Goal: Information Seeking & Learning: Check status

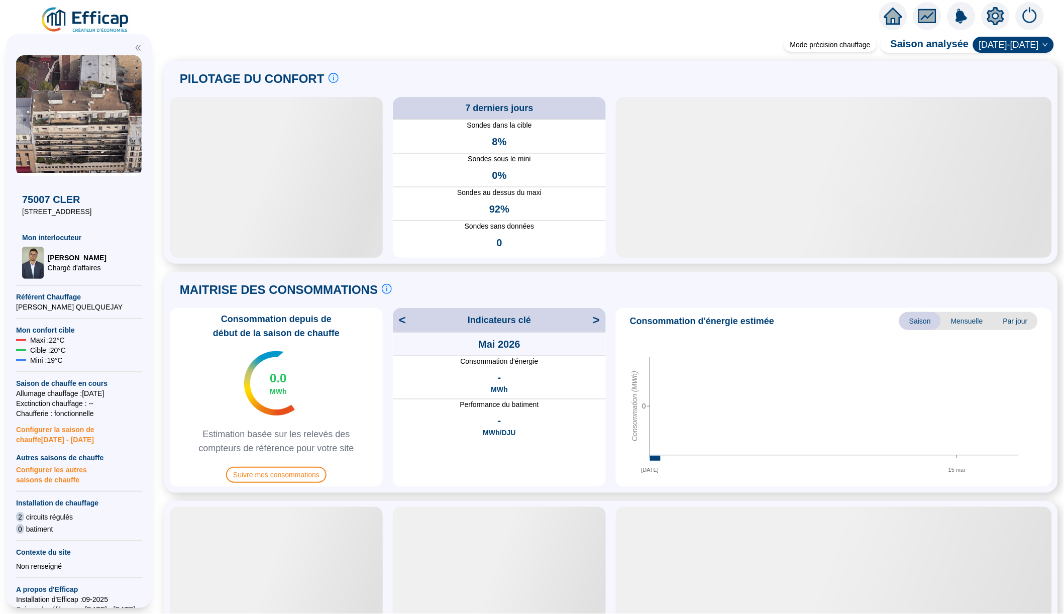
click at [108, 20] on img at bounding box center [85, 20] width 91 height 28
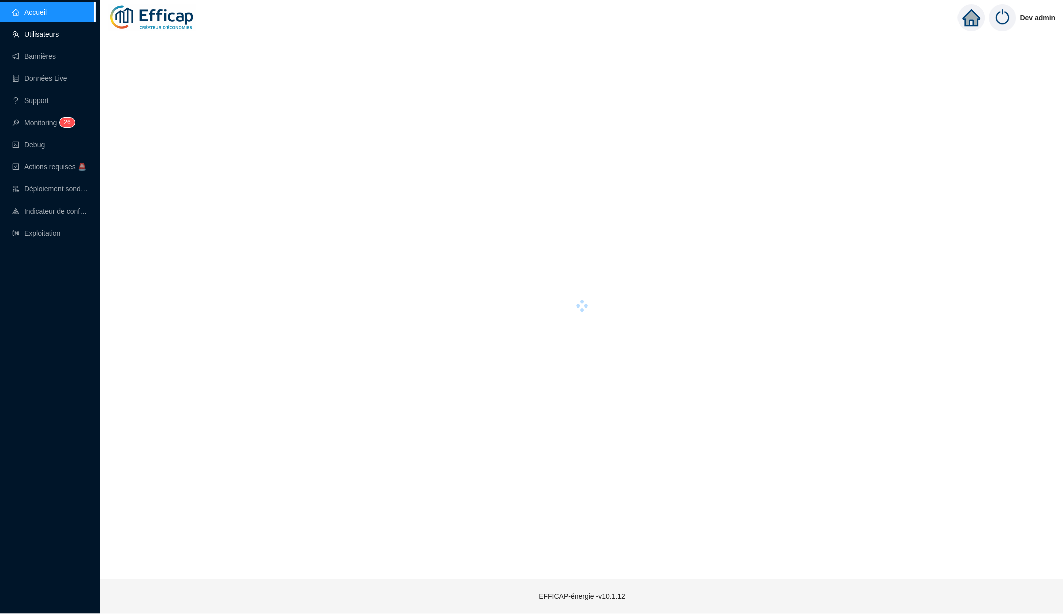
click at [59, 35] on link "Utilisateurs" at bounding box center [35, 34] width 47 height 8
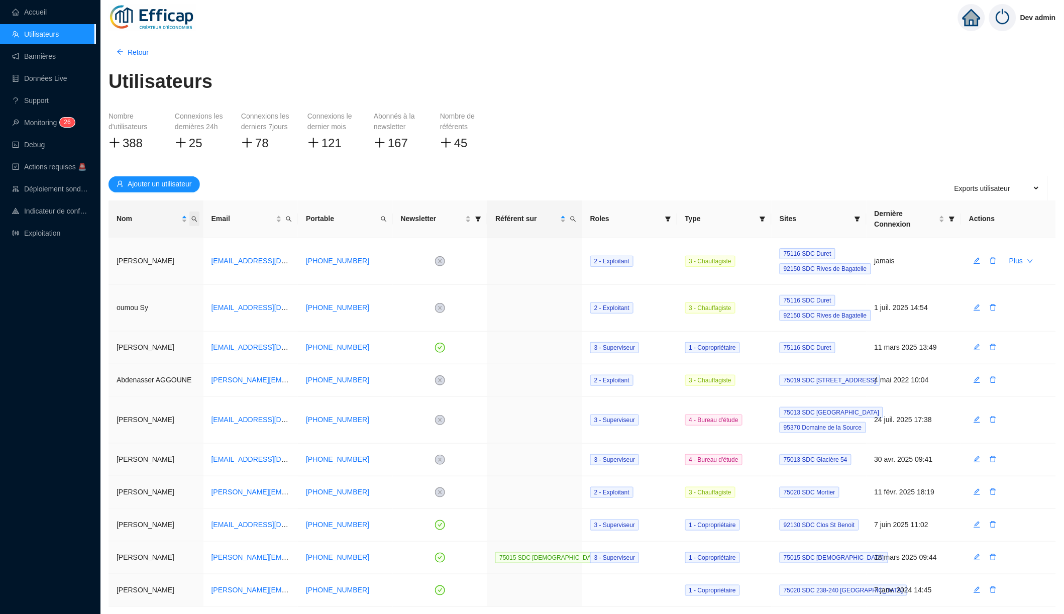
click at [197, 219] on span "Nom" at bounding box center [194, 219] width 10 height 15
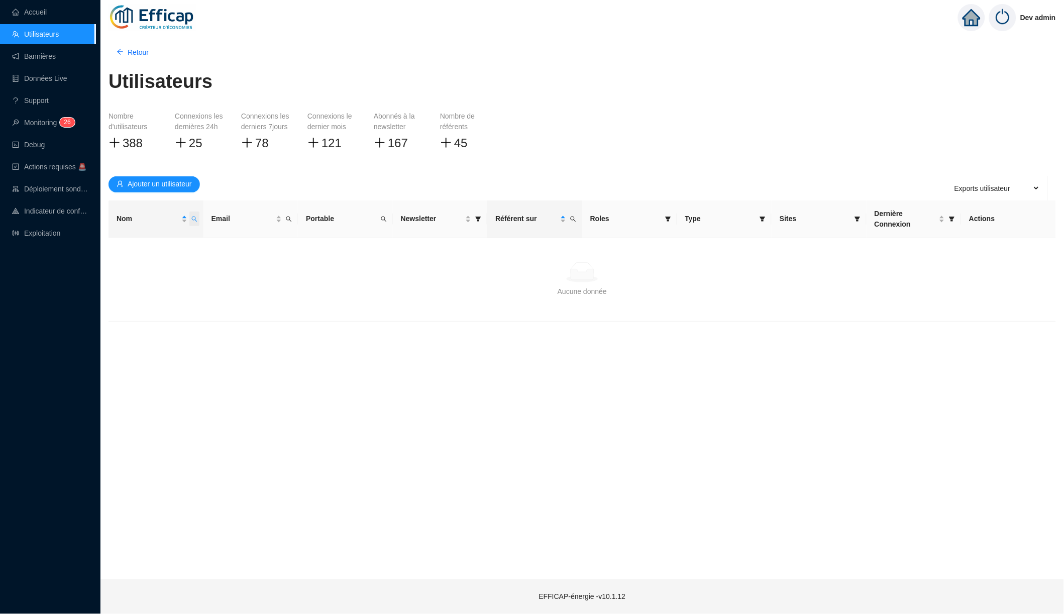
click at [197, 219] on span "Nom" at bounding box center [194, 219] width 10 height 15
type input "damien"
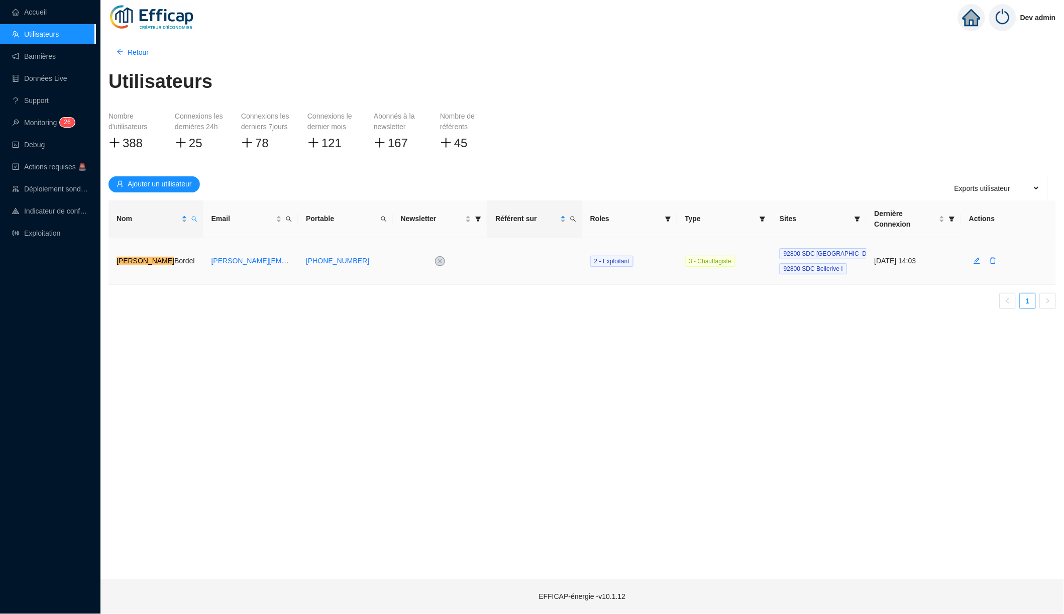
click at [544, 255] on td at bounding box center [534, 261] width 95 height 47
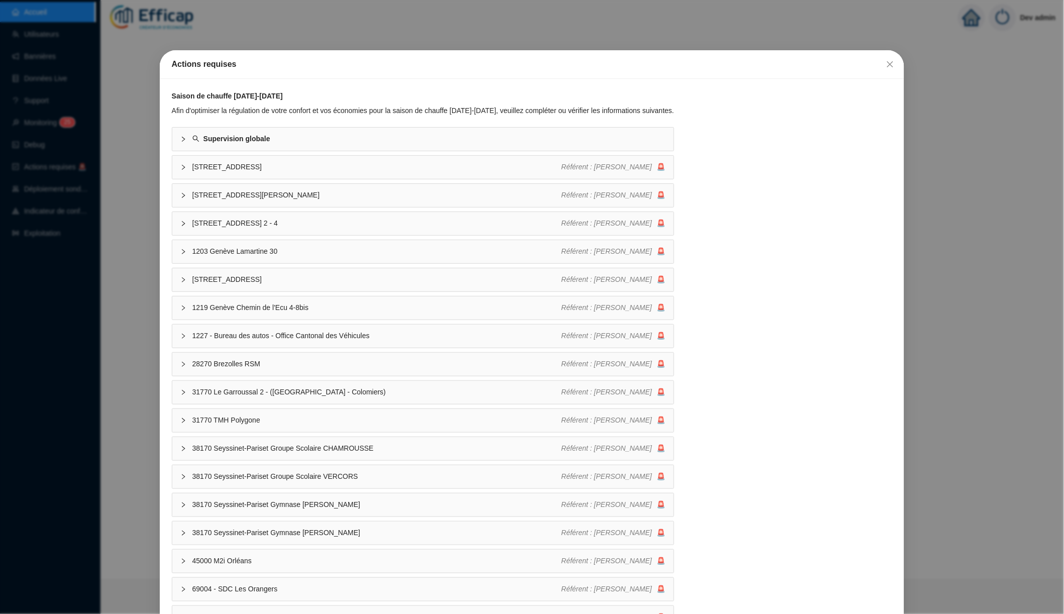
click at [818, 37] on div "Actions requises Saison de chauffe 2025-2026 Afin d'optimiser la régulation de …" at bounding box center [532, 307] width 1064 height 614
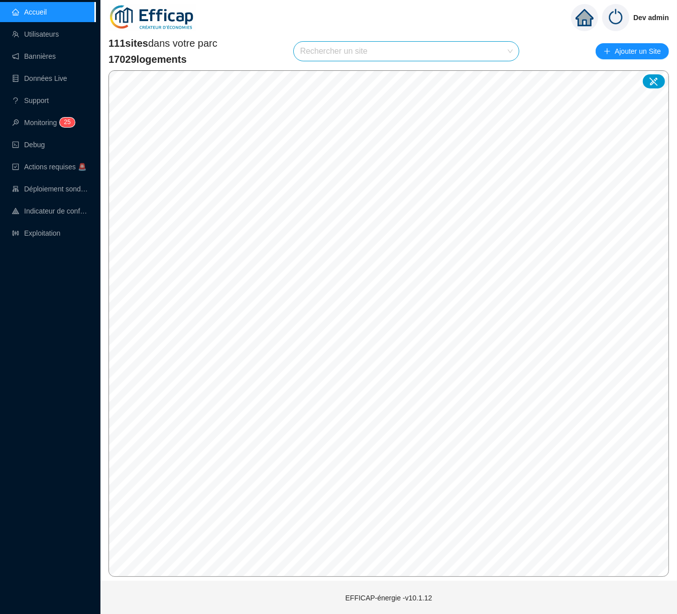
click at [620, 18] on img at bounding box center [616, 17] width 27 height 27
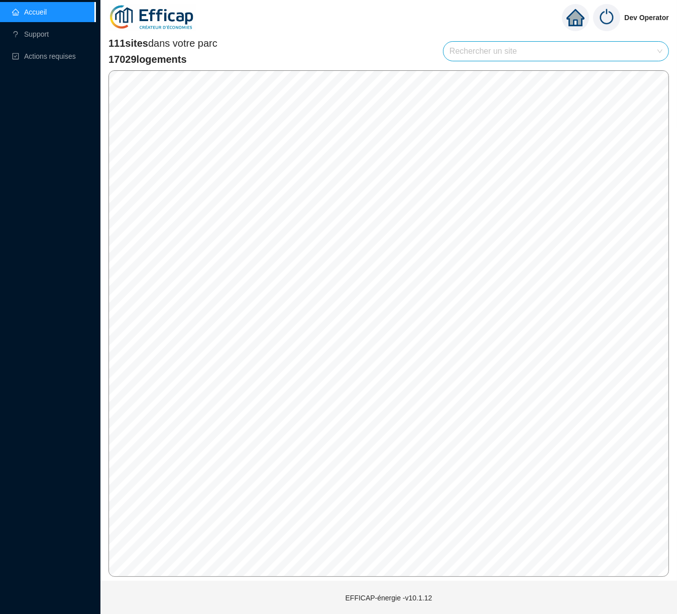
click at [493, 55] on input "search" at bounding box center [552, 51] width 204 height 19
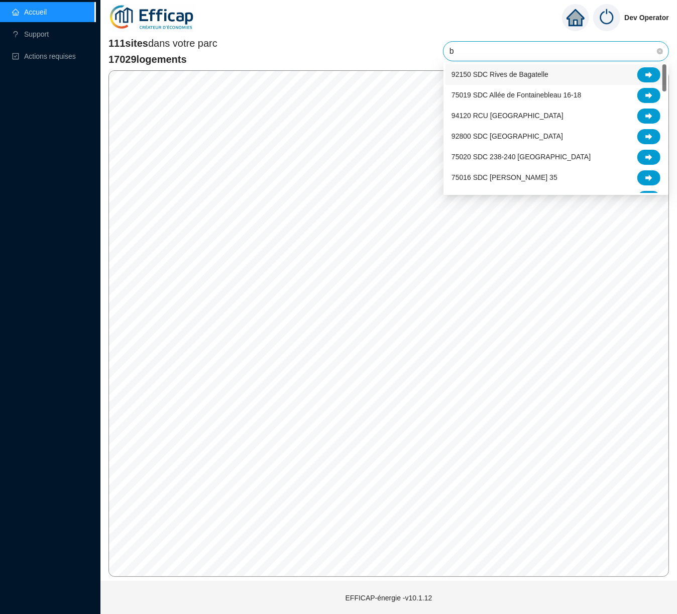
type input "be"
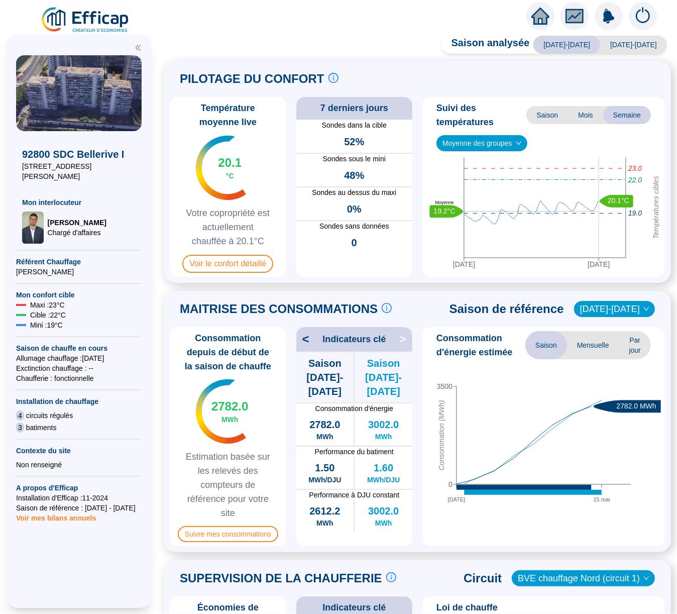
drag, startPoint x: 418, startPoint y: 108, endPoint x: 418, endPoint y: 118, distance: 10.6
click at [418, 118] on div "Température moyenne live 20.1 °C Votre copropriété est actuellement chauffée à …" at bounding box center [417, 187] width 495 height 180
click at [84, 20] on img at bounding box center [85, 20] width 91 height 28
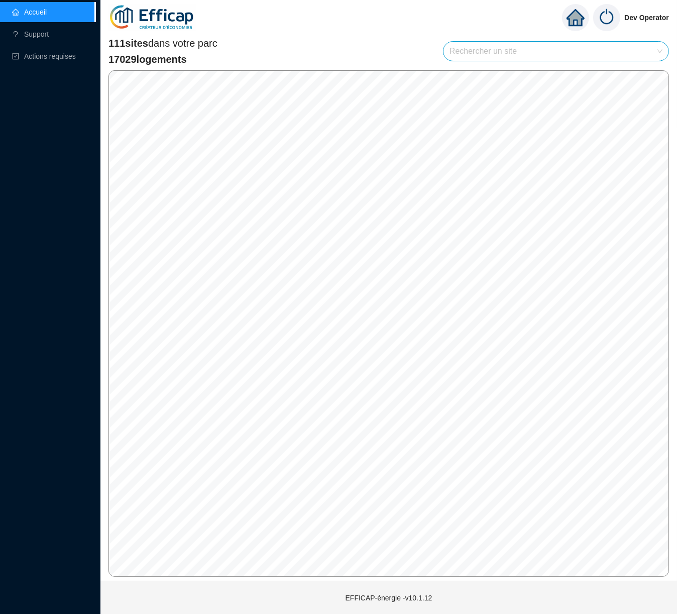
click at [604, 18] on img at bounding box center [606, 17] width 27 height 27
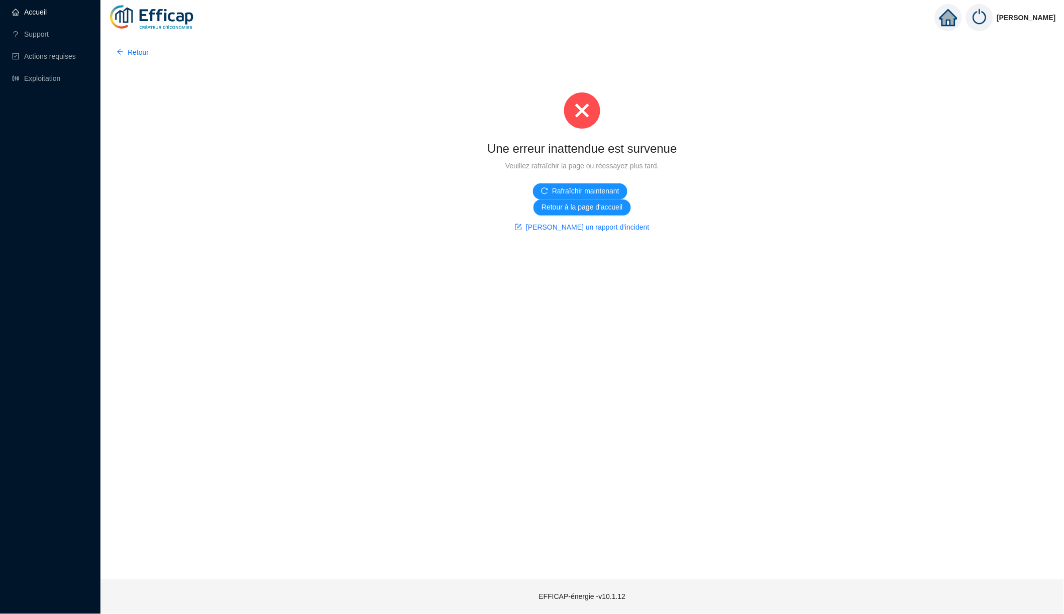
click at [44, 12] on link "Accueil" at bounding box center [29, 12] width 35 height 8
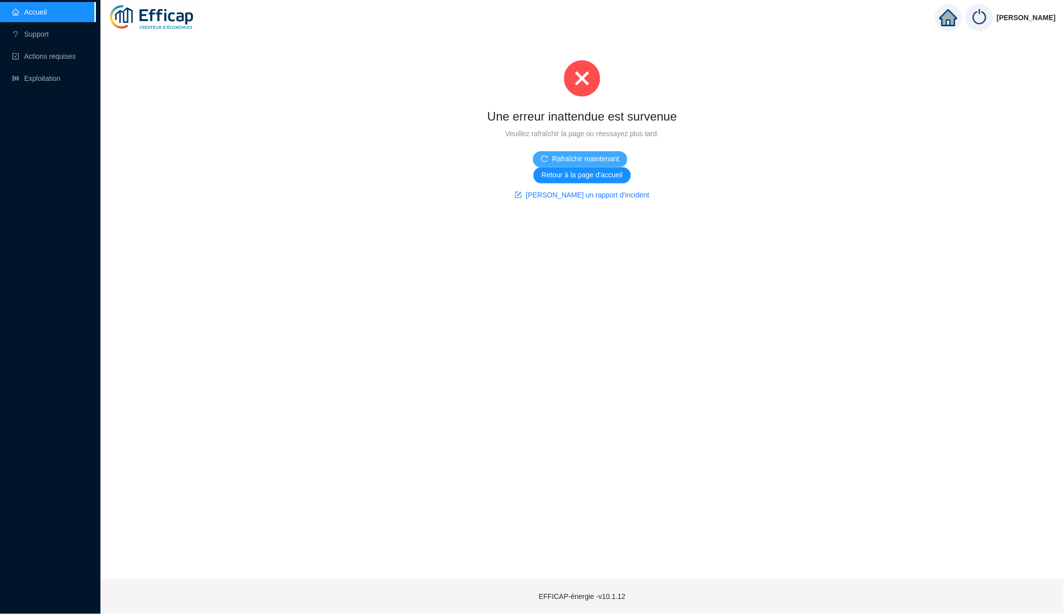
click at [603, 158] on span "Rafraîchir maintenant" at bounding box center [585, 159] width 67 height 11
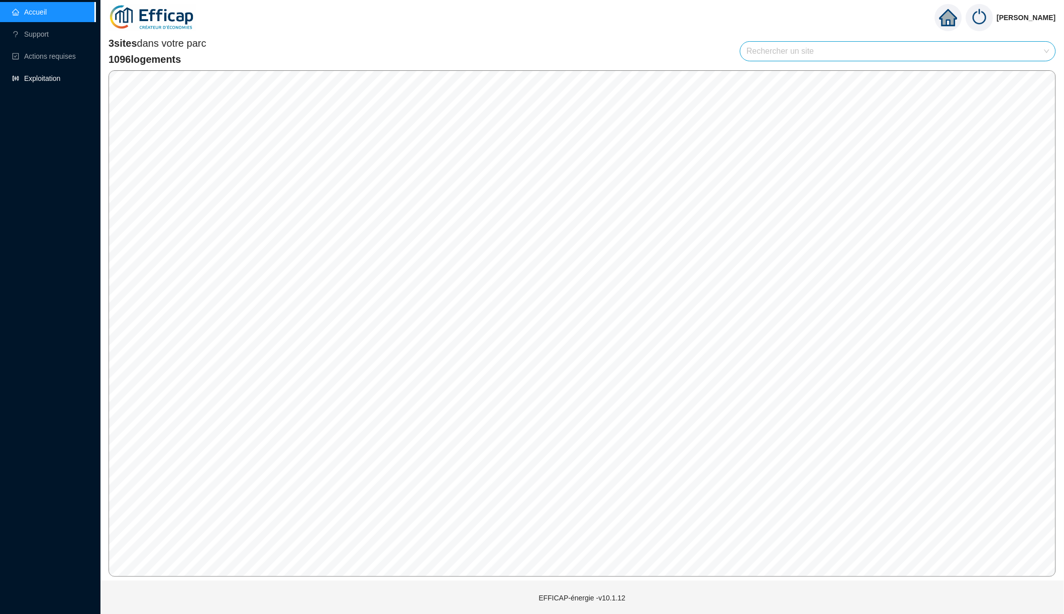
click at [60, 79] on link "Exploitation" at bounding box center [36, 78] width 48 height 8
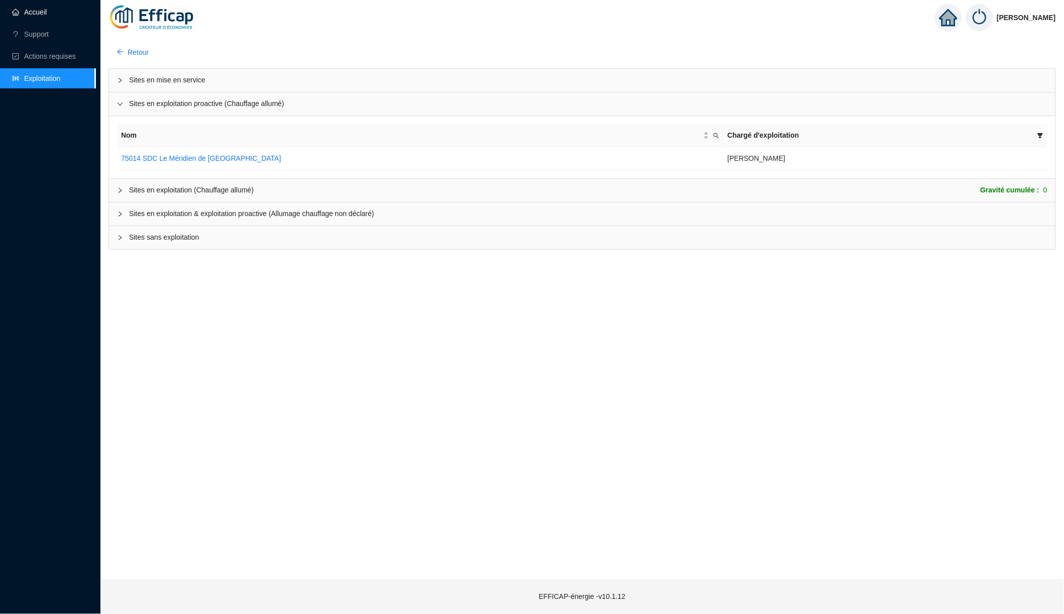
click at [47, 16] on link "Accueil" at bounding box center [29, 12] width 35 height 8
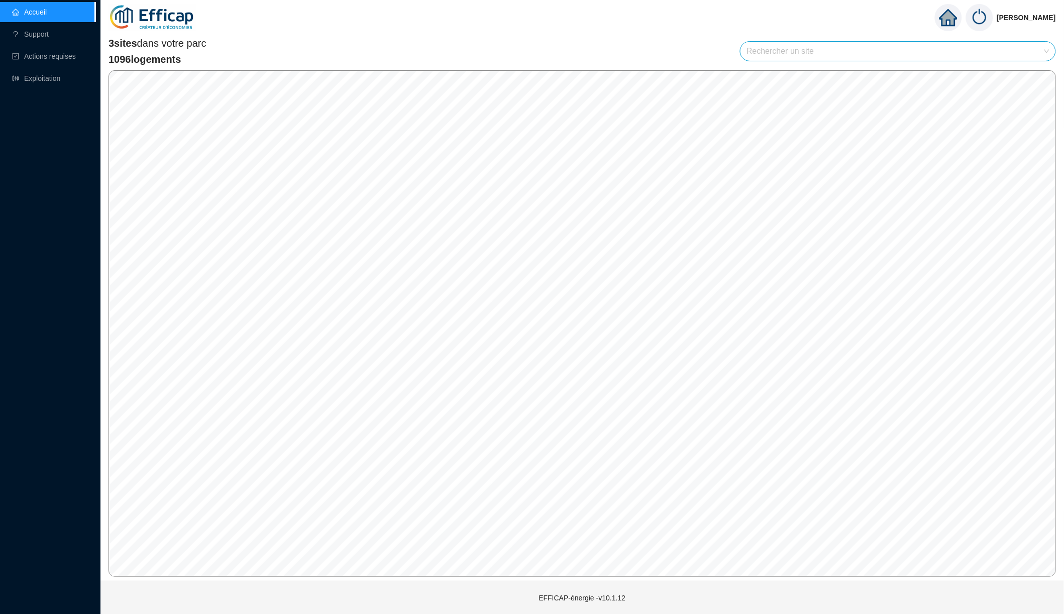
click at [829, 56] on input "search" at bounding box center [894, 51] width 294 height 19
type input "mér"
click at [597, 56] on div "3 sites dans votre parc 1096 logements Rechercher un site" at bounding box center [583, 51] width 948 height 30
click at [986, 18] on img at bounding box center [979, 17] width 27 height 27
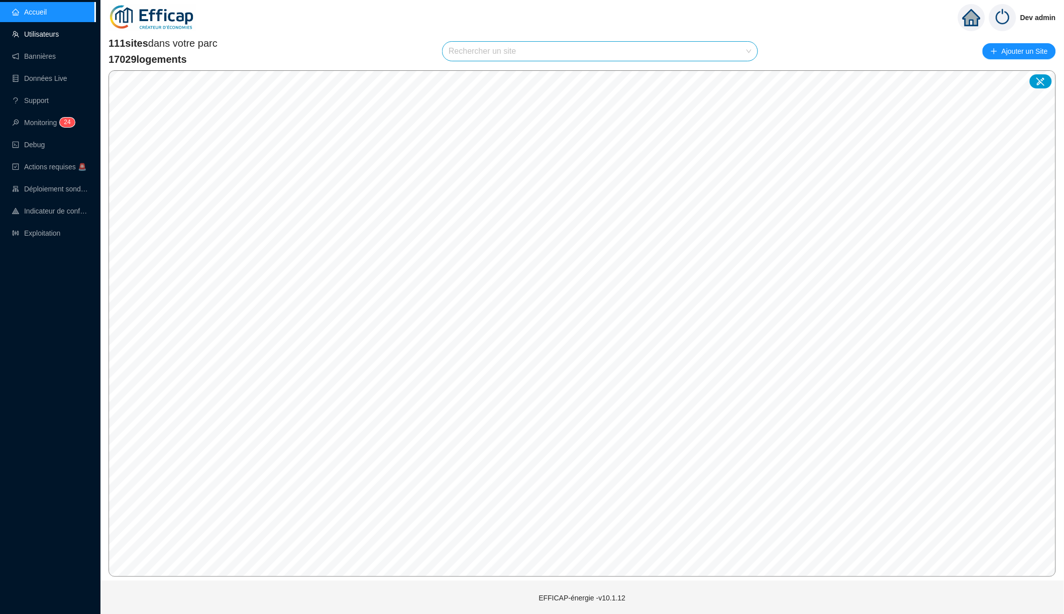
click at [49, 38] on link "Utilisateurs" at bounding box center [35, 34] width 47 height 8
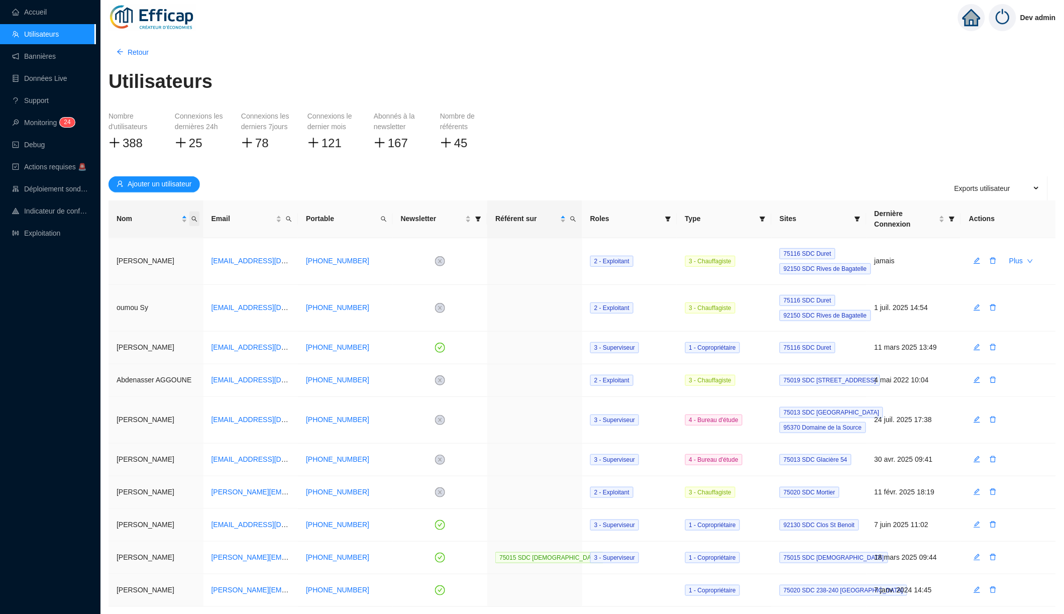
click at [197, 217] on span "Nom" at bounding box center [194, 219] width 10 height 15
type input "theo"
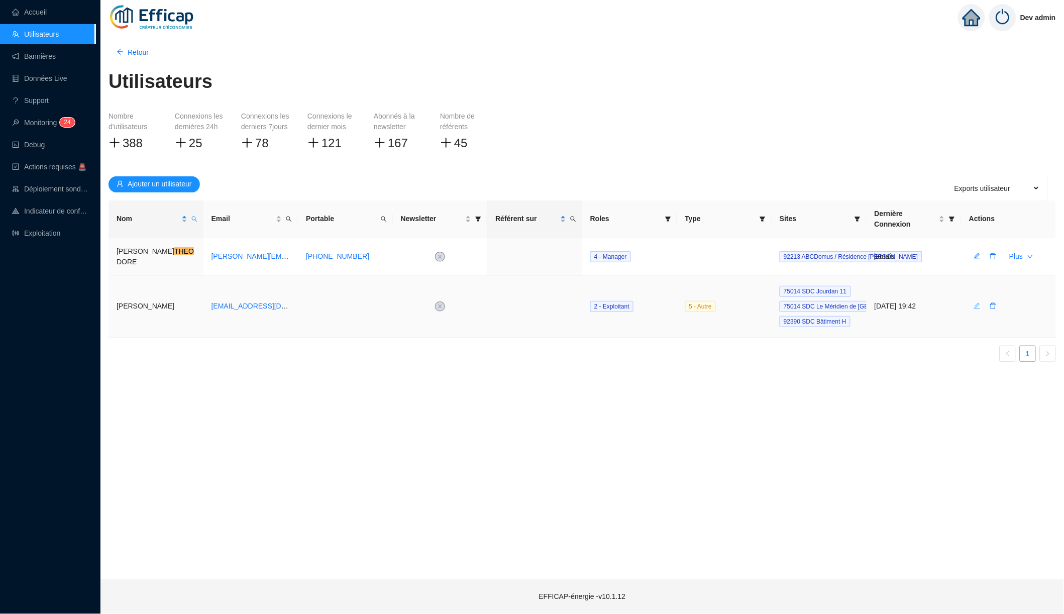
click at [977, 304] on span "button" at bounding box center [977, 306] width 7 height 11
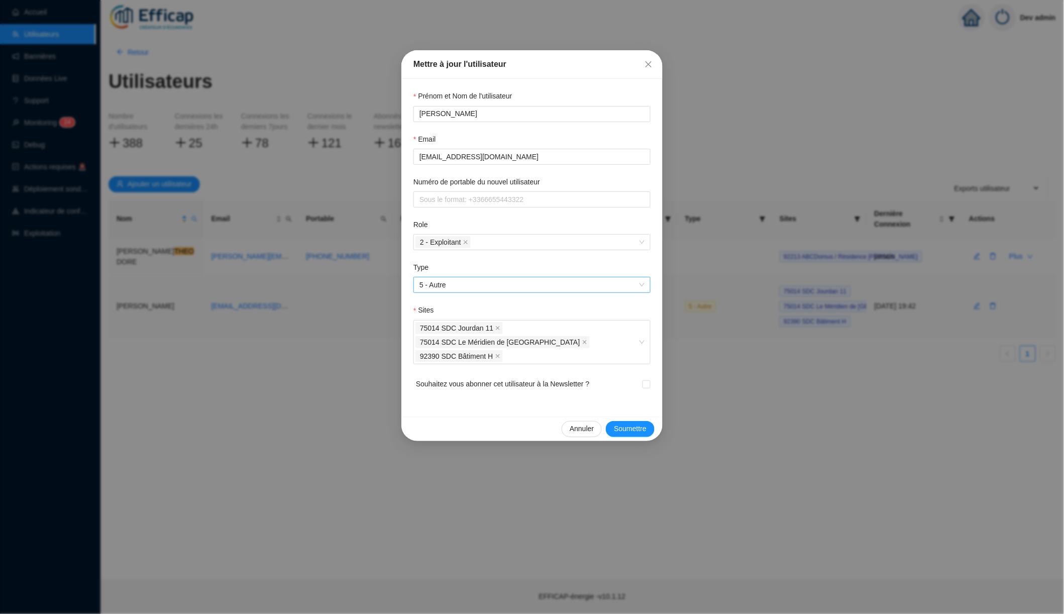
click at [489, 286] on span "5 - Autre" at bounding box center [532, 284] width 225 height 15
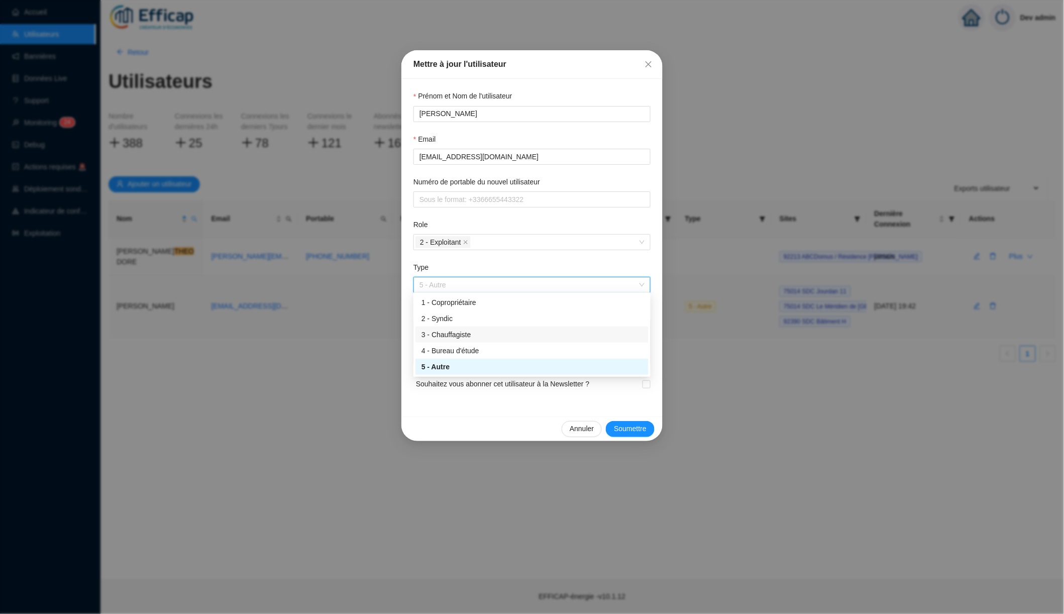
click at [470, 334] on div "3 - Chauffagiste" at bounding box center [532, 335] width 221 height 11
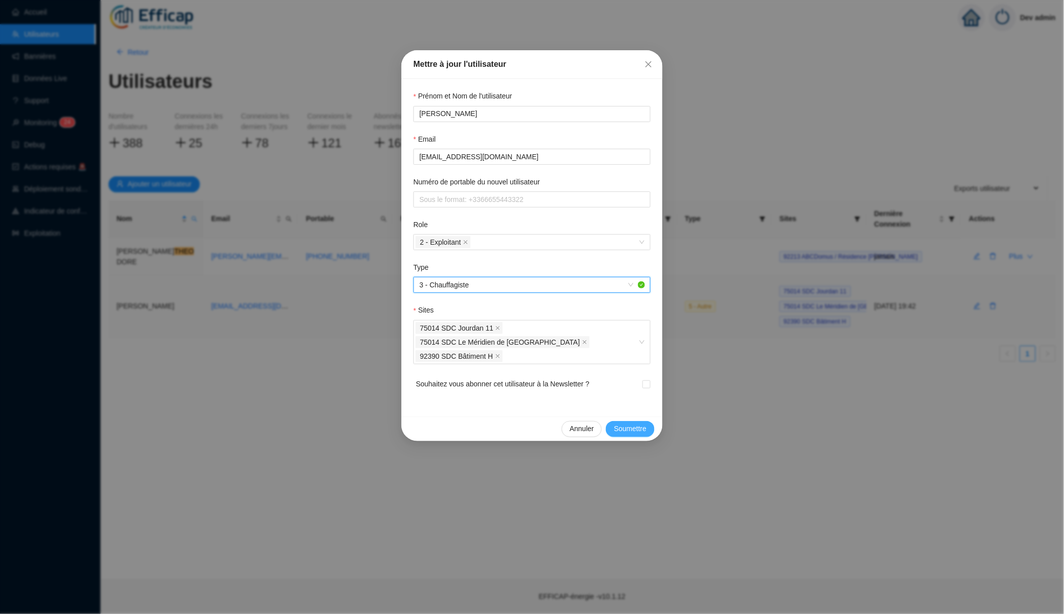
click at [624, 424] on span "Soumettre" at bounding box center [630, 429] width 33 height 11
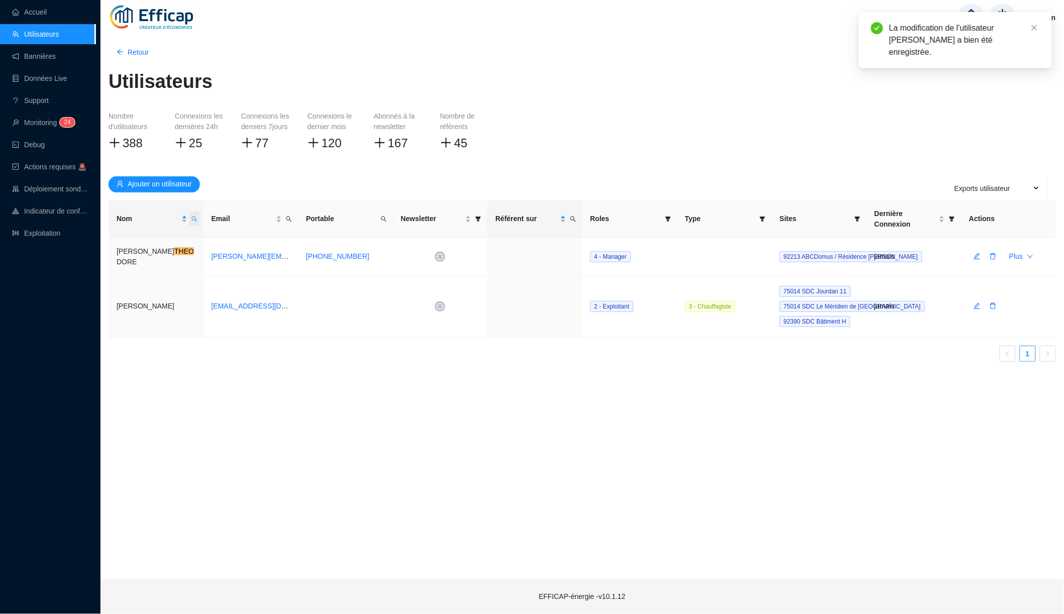
click at [195, 218] on icon "search" at bounding box center [194, 220] width 6 height 6
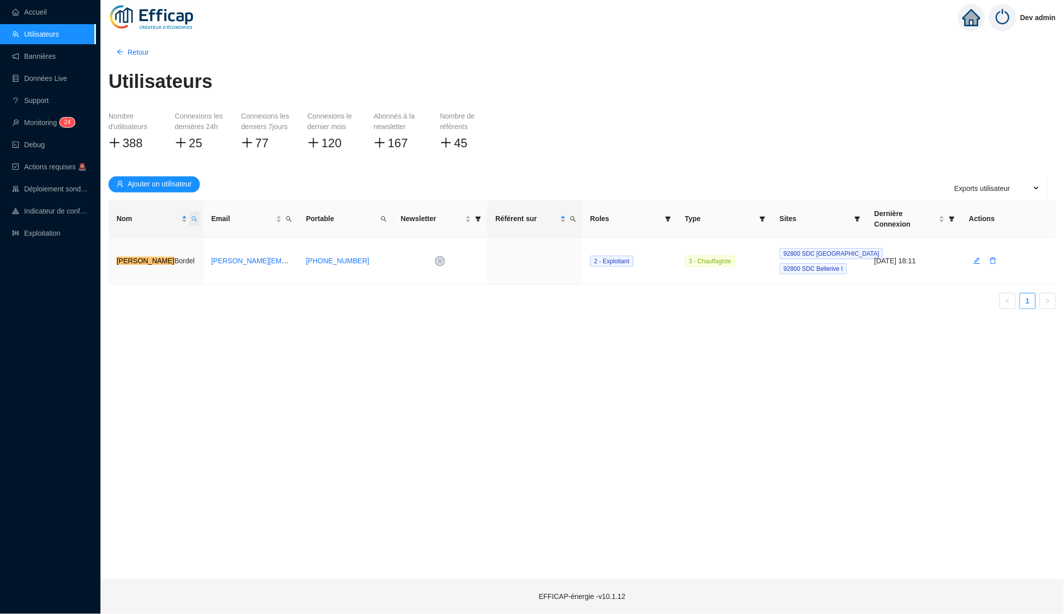
click at [197, 218] on span "Nom" at bounding box center [194, 219] width 10 height 15
click at [132, 255] on button "button" at bounding box center [123, 257] width 45 height 12
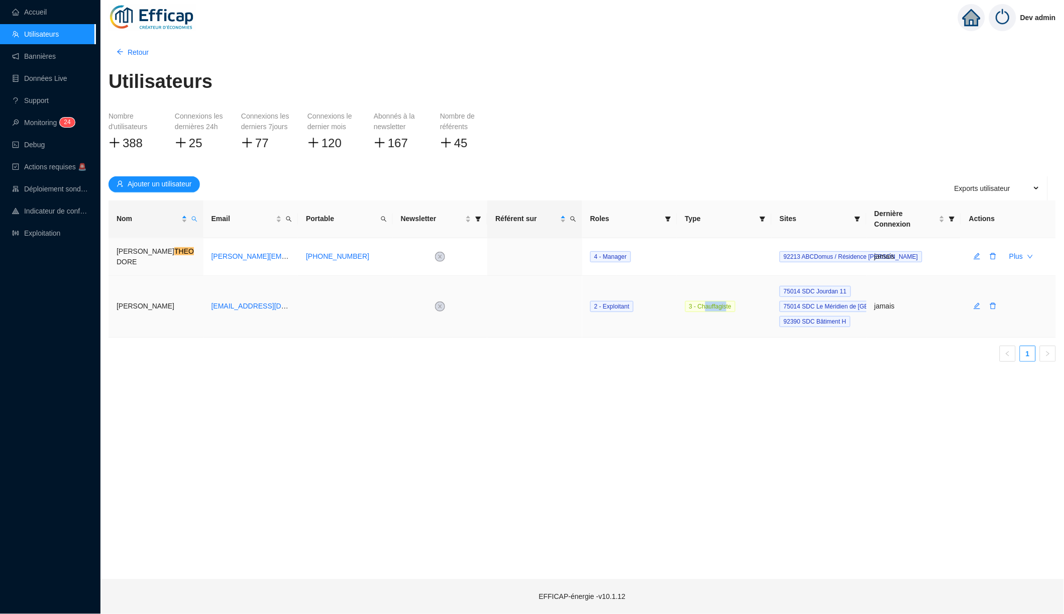
drag, startPoint x: 731, startPoint y: 303, endPoint x: 708, endPoint y: 303, distance: 23.1
click at [708, 303] on span "3 - Chauffagiste" at bounding box center [710, 306] width 51 height 11
click at [194, 217] on icon "search" at bounding box center [194, 219] width 6 height 6
type input "dami"
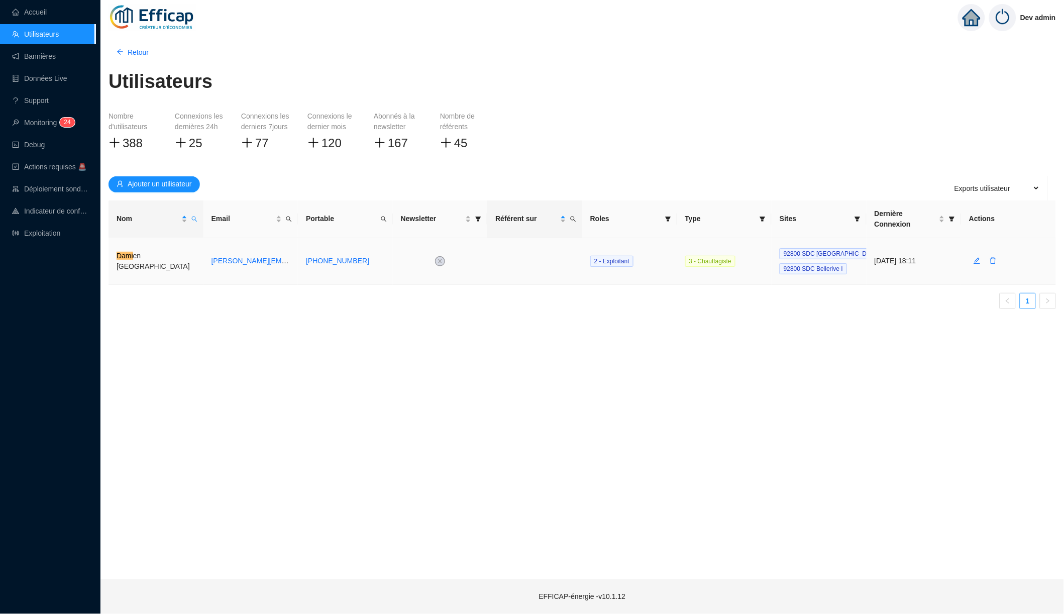
drag, startPoint x: 932, startPoint y: 258, endPoint x: 873, endPoint y: 259, distance: 58.8
click at [873, 259] on td "3 oct. 2025 18:11" at bounding box center [914, 261] width 95 height 47
drag, startPoint x: 867, startPoint y: 262, endPoint x: 932, endPoint y: 259, distance: 65.4
click at [932, 259] on td "3 oct. 2025 18:11" at bounding box center [914, 261] width 95 height 47
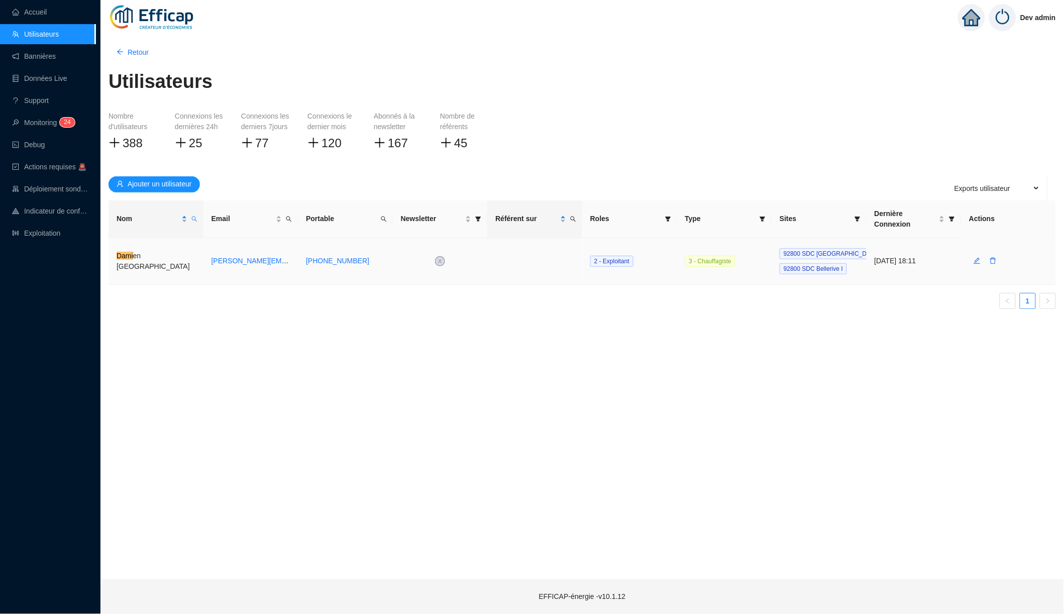
click at [932, 259] on td "3 oct. 2025 18:11" at bounding box center [914, 261] width 95 height 47
drag, startPoint x: 934, startPoint y: 262, endPoint x: 873, endPoint y: 262, distance: 60.8
click at [873, 262] on td "3 oct. 2025 18:11" at bounding box center [914, 261] width 95 height 47
drag, startPoint x: 871, startPoint y: 264, endPoint x: 930, endPoint y: 263, distance: 58.8
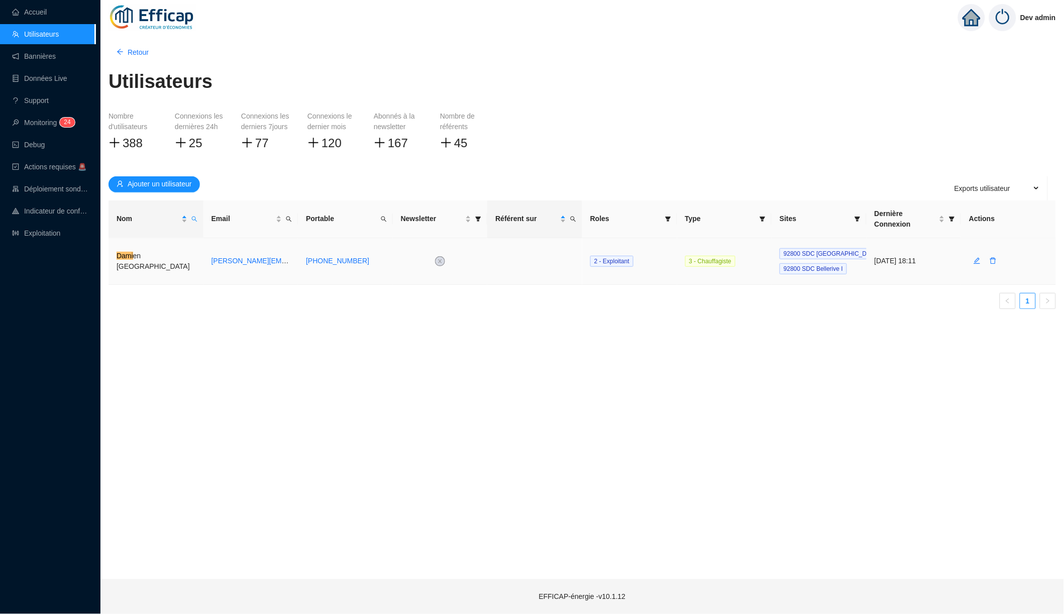
click at [930, 263] on td "3 oct. 2025 18:11" at bounding box center [914, 261] width 95 height 47
click at [932, 263] on td "3 oct. 2025 18:11" at bounding box center [914, 261] width 95 height 47
drag, startPoint x: 933, startPoint y: 262, endPoint x: 874, endPoint y: 261, distance: 59.3
click at [874, 261] on td "3 oct. 2025 18:11" at bounding box center [914, 261] width 95 height 47
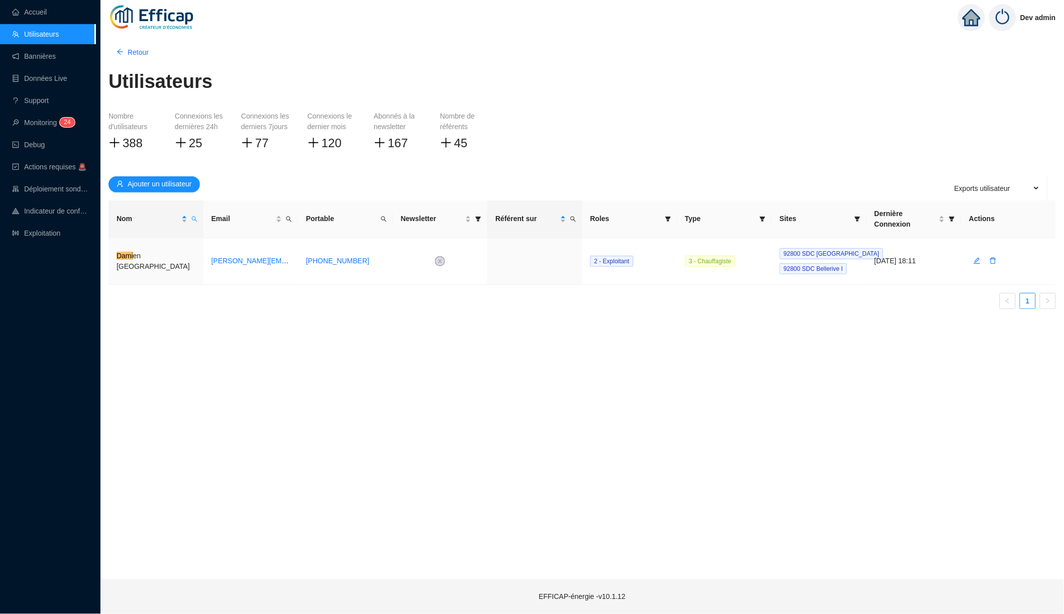
click at [1003, 22] on img at bounding box center [1002, 17] width 27 height 27
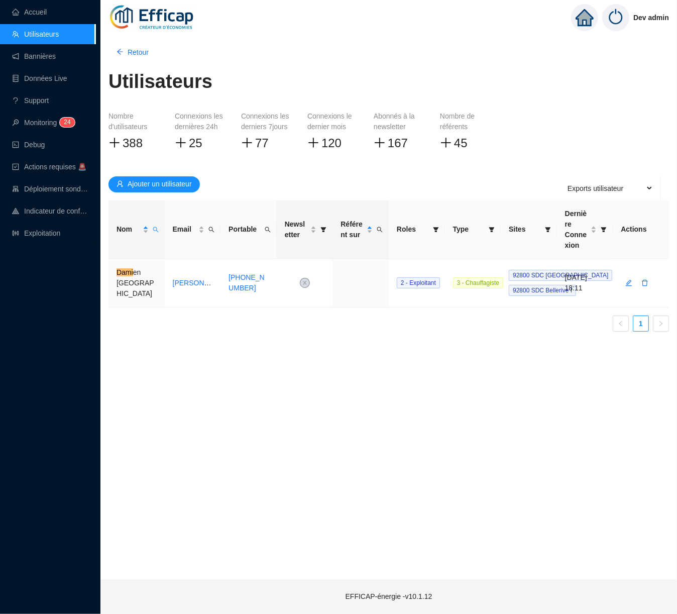
click at [304, 252] on th "Newsletter" at bounding box center [305, 230] width 56 height 59
click at [307, 152] on div "Nombre d'utilisateurs 388 Connexions les dernières 24h 25 Connexions les dernie…" at bounding box center [389, 139] width 561 height 57
drag, startPoint x: 267, startPoint y: 143, endPoint x: 238, endPoint y: 143, distance: 28.6
click at [238, 143] on div "Nombre d'utilisateurs 388 Connexions les dernières 24h 25 Connexions les dernie…" at bounding box center [389, 139] width 561 height 57
click at [56, 60] on link "Bannières" at bounding box center [34, 56] width 44 height 8
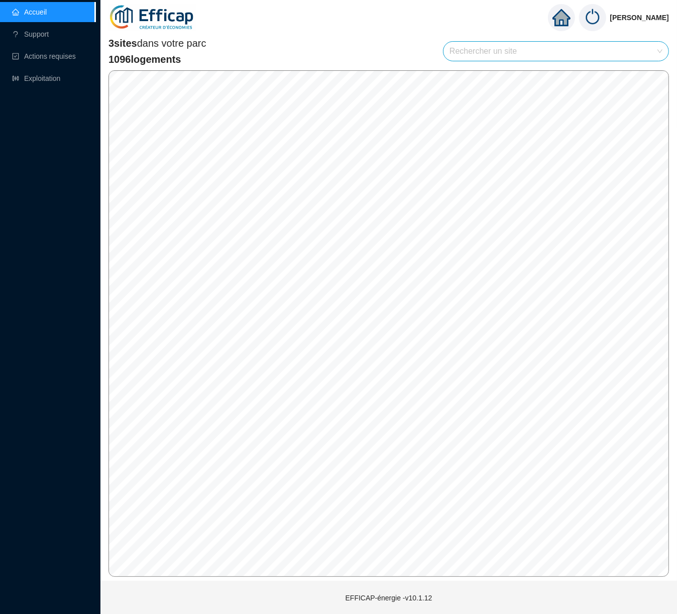
click at [601, 16] on img at bounding box center [592, 17] width 27 height 27
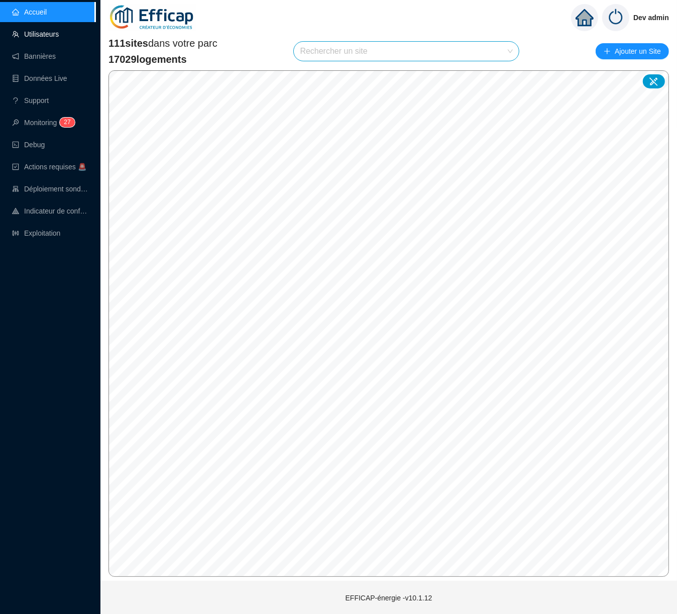
click at [59, 36] on link "Utilisateurs" at bounding box center [35, 34] width 47 height 8
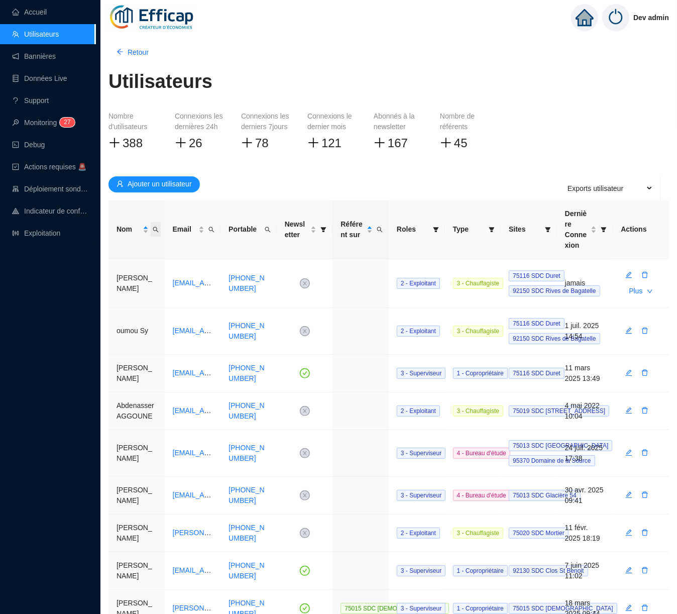
click at [159, 226] on span "Nom" at bounding box center [156, 229] width 10 height 15
type input "theo"
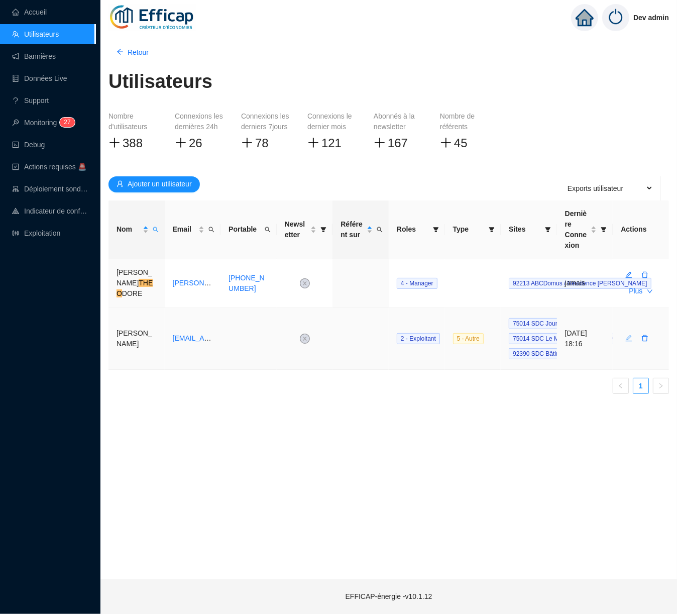
click at [627, 335] on icon "edit" at bounding box center [629, 338] width 7 height 7
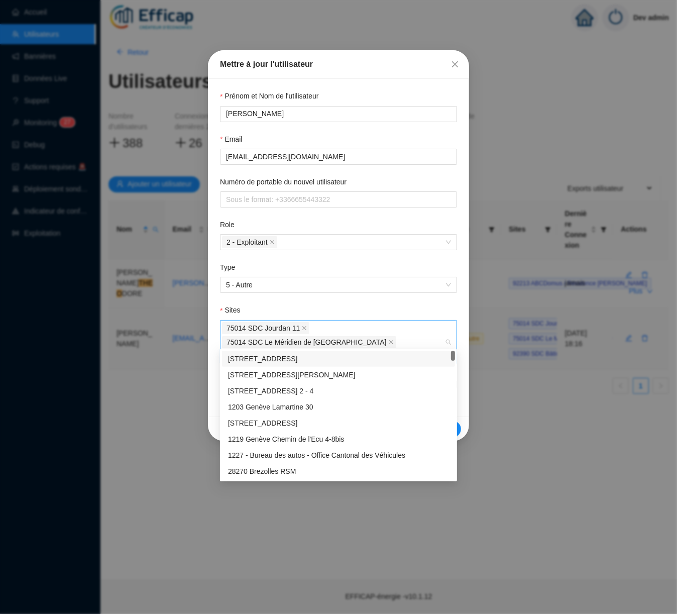
click at [339, 341] on div "75014 SDC Jourdan 11 75014 SDC Le Méridien de Paris 92390 SDC Bâtiment H" at bounding box center [333, 342] width 223 height 42
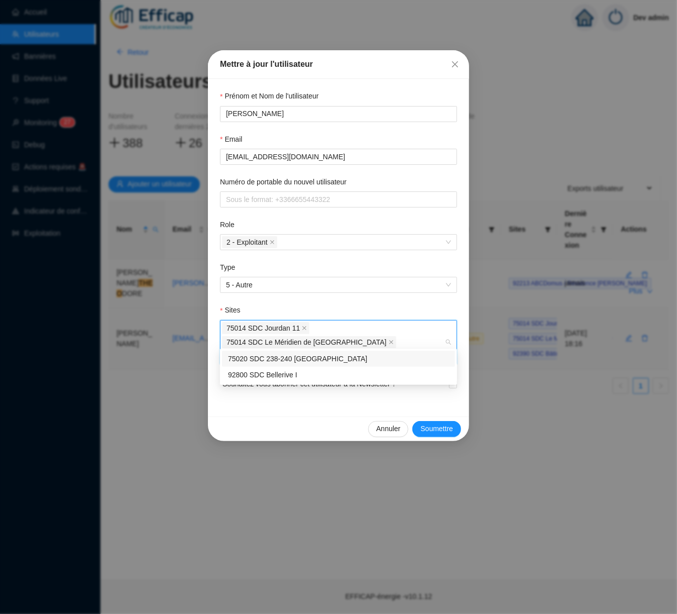
type input "bell"
click at [300, 373] on div "92800 SDC Bellerive I" at bounding box center [338, 375] width 221 height 11
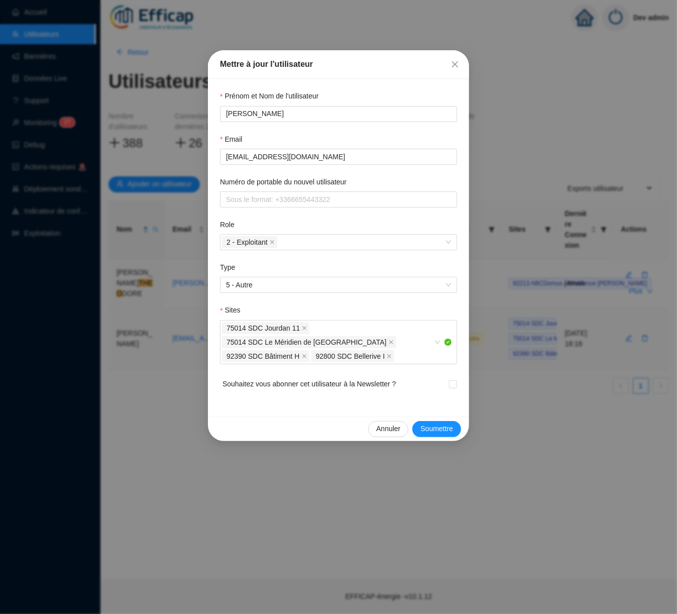
click at [466, 371] on div "Prénom et Nom de l'utilisateur Théo Manfredi Email theo.manfredi@efficap-energi…" at bounding box center [338, 248] width 261 height 338
click at [441, 424] on span "Soumettre" at bounding box center [437, 429] width 33 height 11
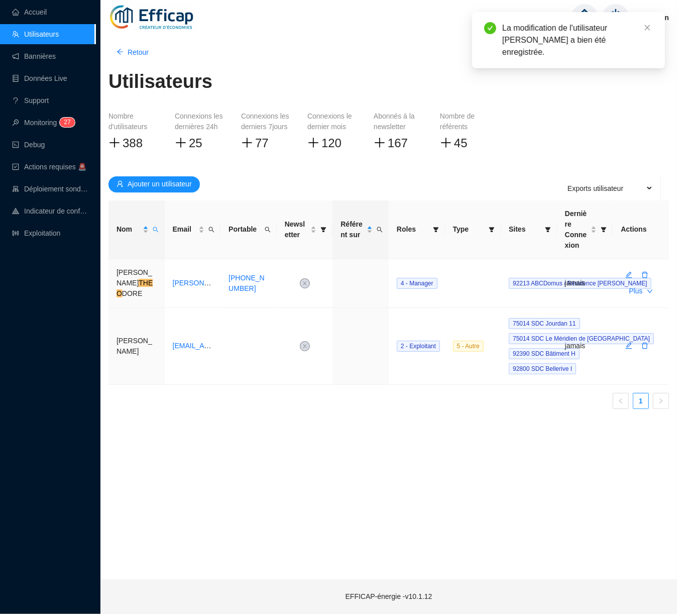
click at [517, 431] on div "Retour Utilisateurs Nombre d'utilisateurs 388 Connexions les dernières 24h 25 C…" at bounding box center [389, 305] width 577 height 547
click at [645, 28] on icon "close" at bounding box center [647, 27] width 7 height 7
click at [617, 17] on img at bounding box center [616, 17] width 27 height 27
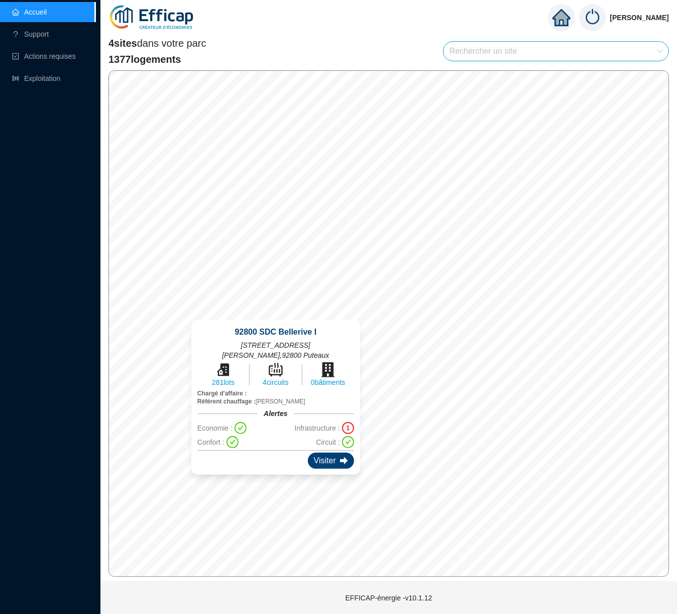
click at [308, 453] on div "Visiter" at bounding box center [331, 461] width 46 height 16
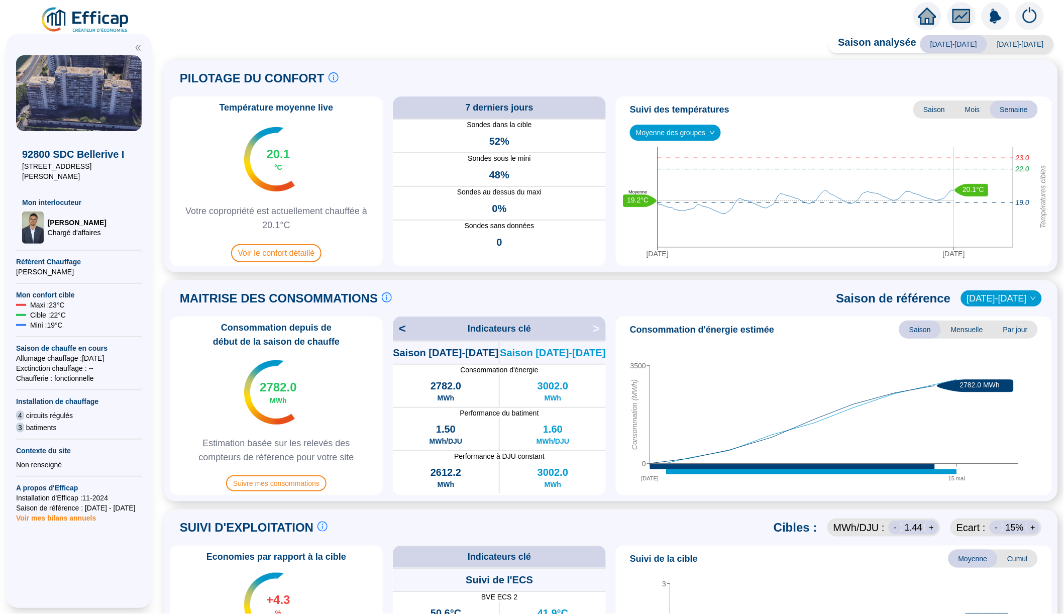
click at [677, 18] on img at bounding box center [1030, 16] width 28 height 28
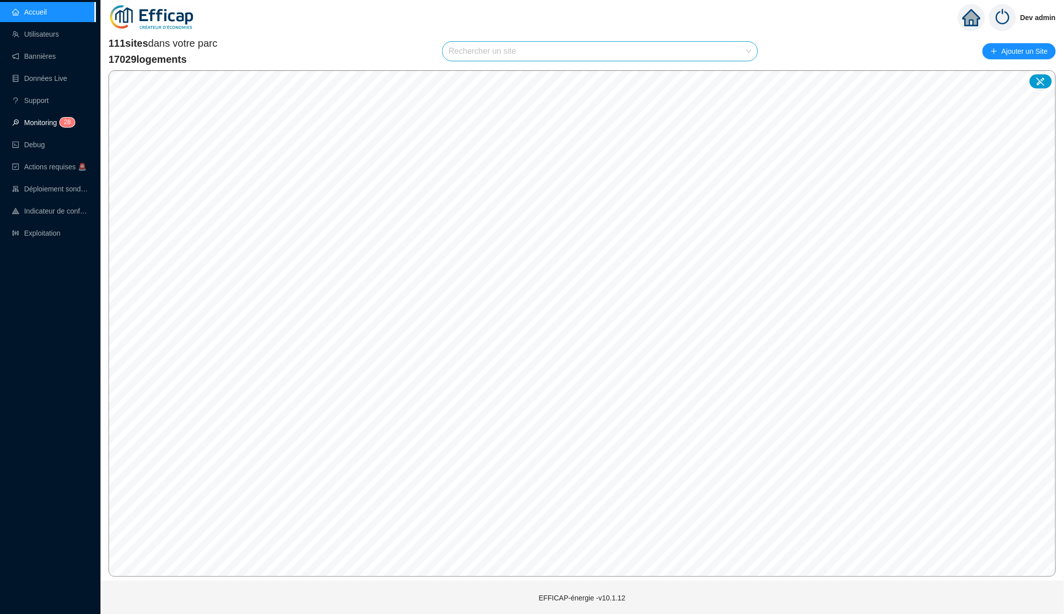
click at [54, 125] on link "Monitoring 2 8" at bounding box center [42, 123] width 60 height 8
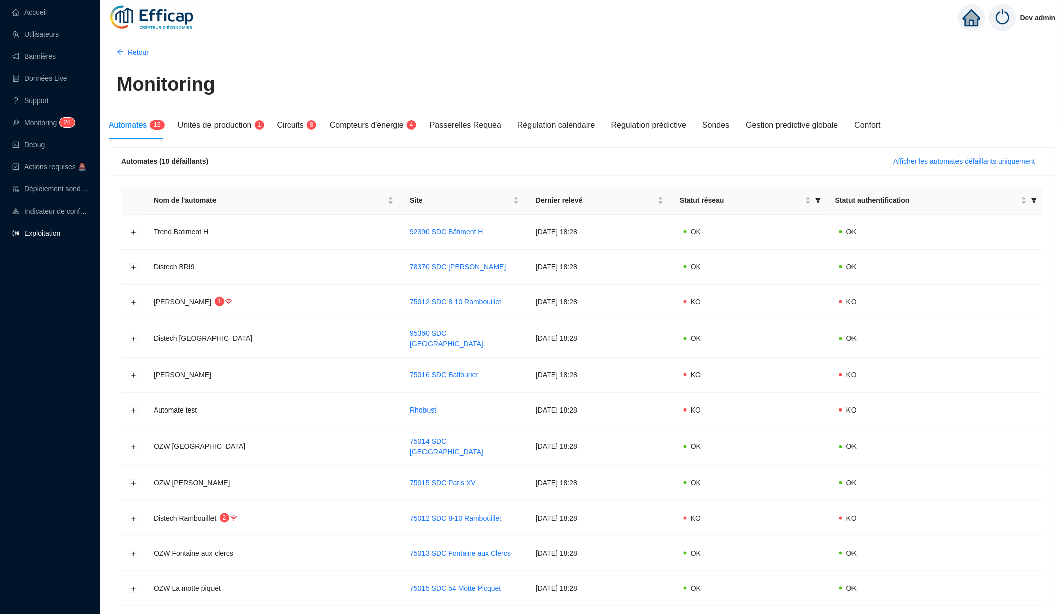
click at [60, 237] on link "Exploitation" at bounding box center [36, 233] width 48 height 8
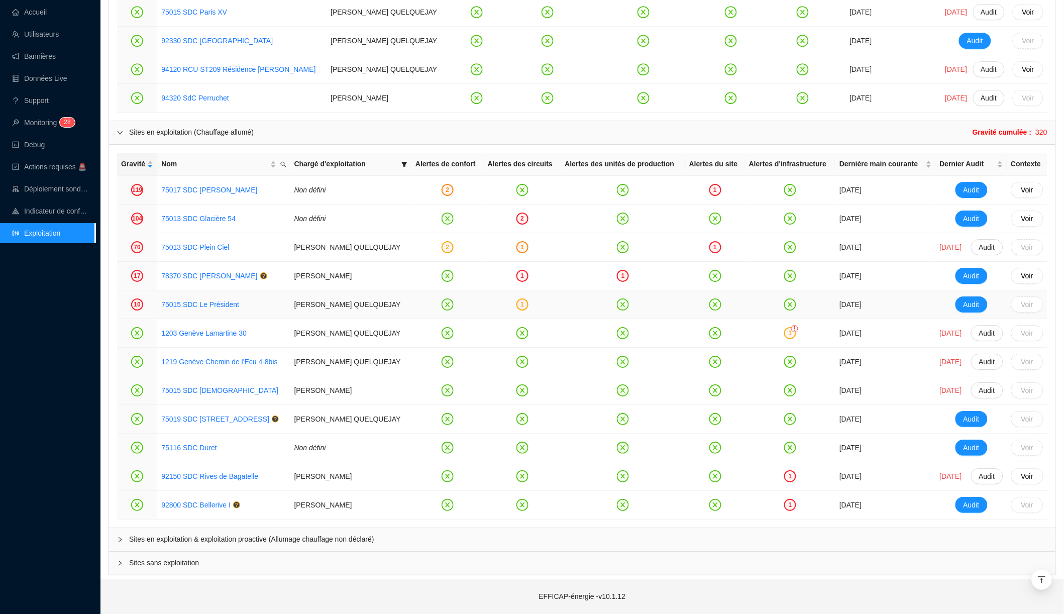
scroll to position [1037, 0]
click at [784, 507] on div "1" at bounding box center [790, 505] width 12 height 12
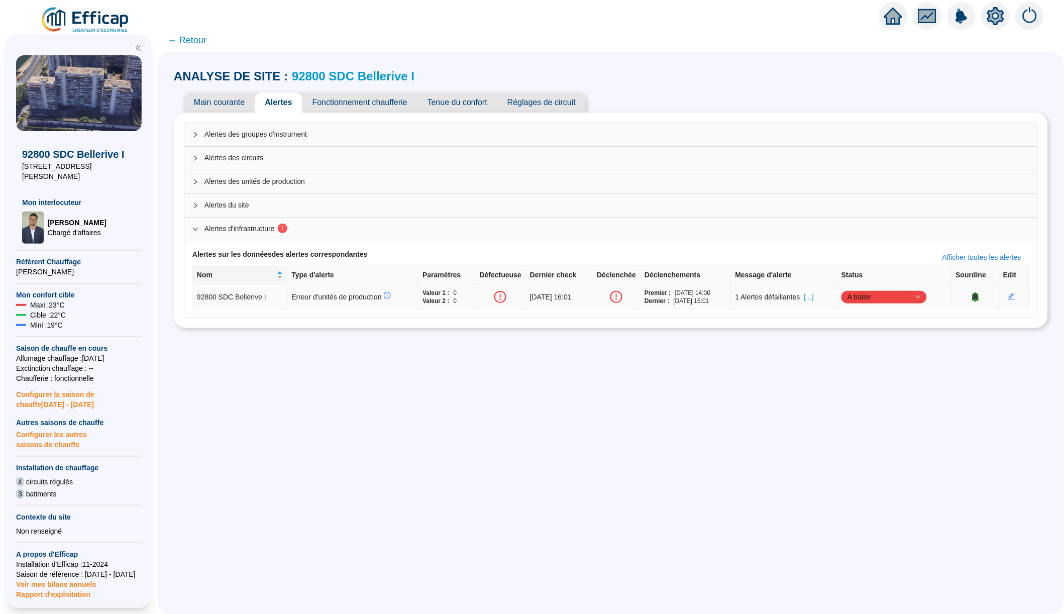
click at [814, 297] on span "[...]" at bounding box center [810, 297] width 10 height 11
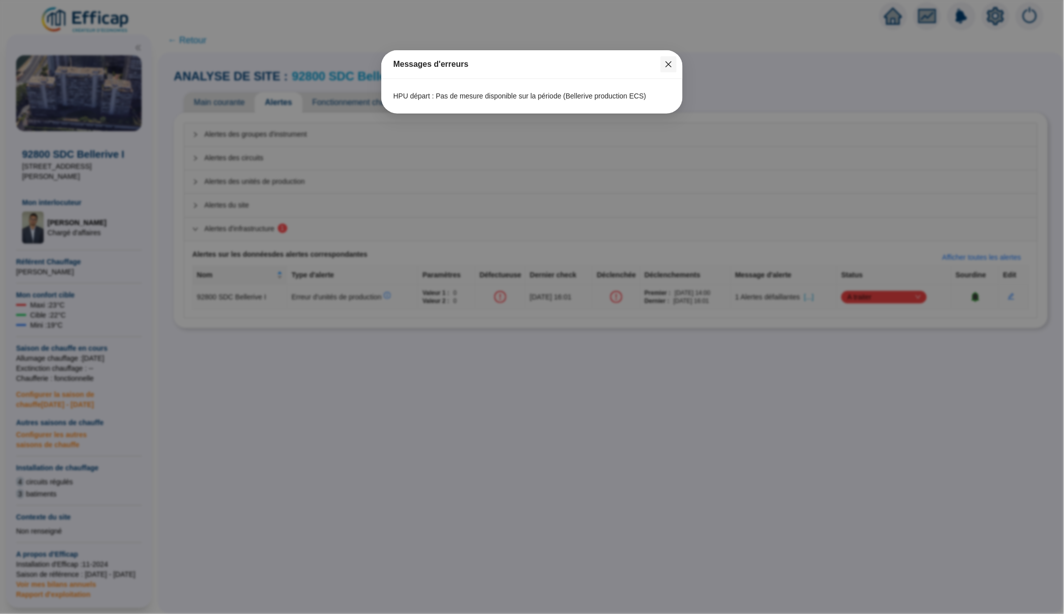
click at [667, 63] on icon "close" at bounding box center [669, 64] width 8 height 8
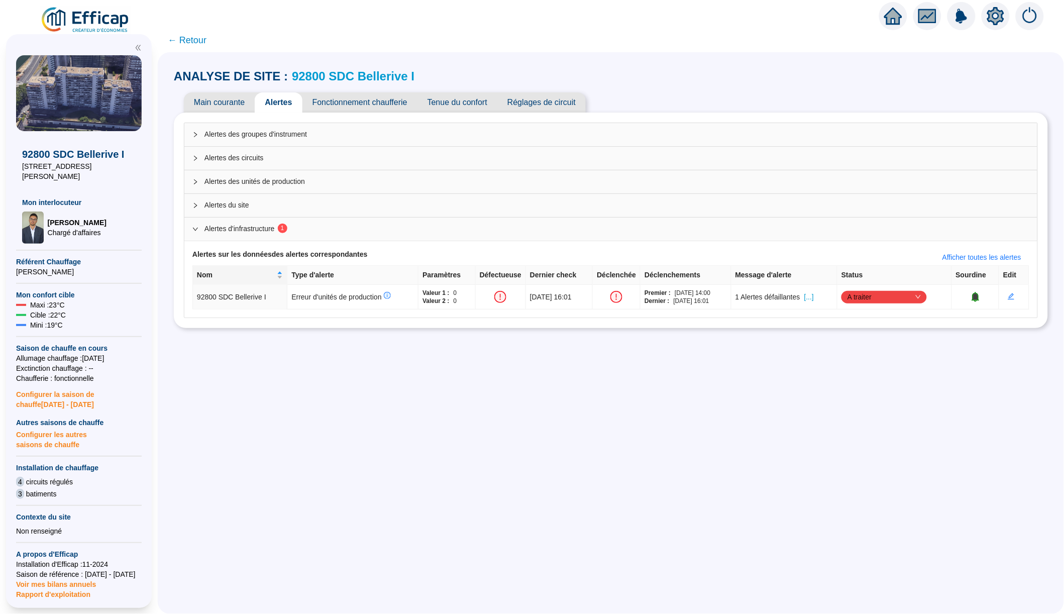
click at [335, 74] on link "92800 SDC Bellerive I" at bounding box center [353, 76] width 123 height 14
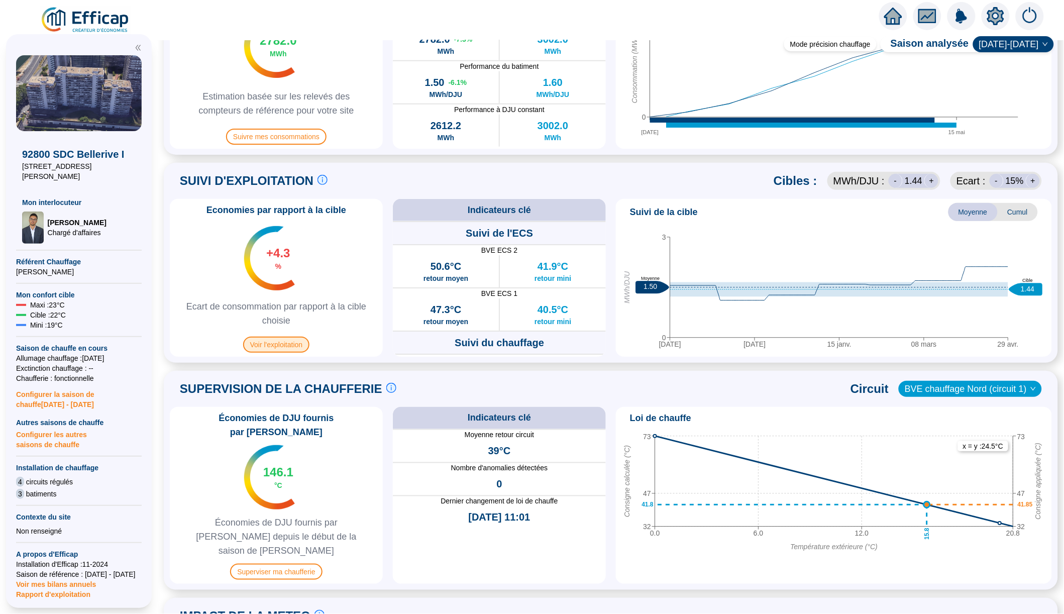
scroll to position [348, 0]
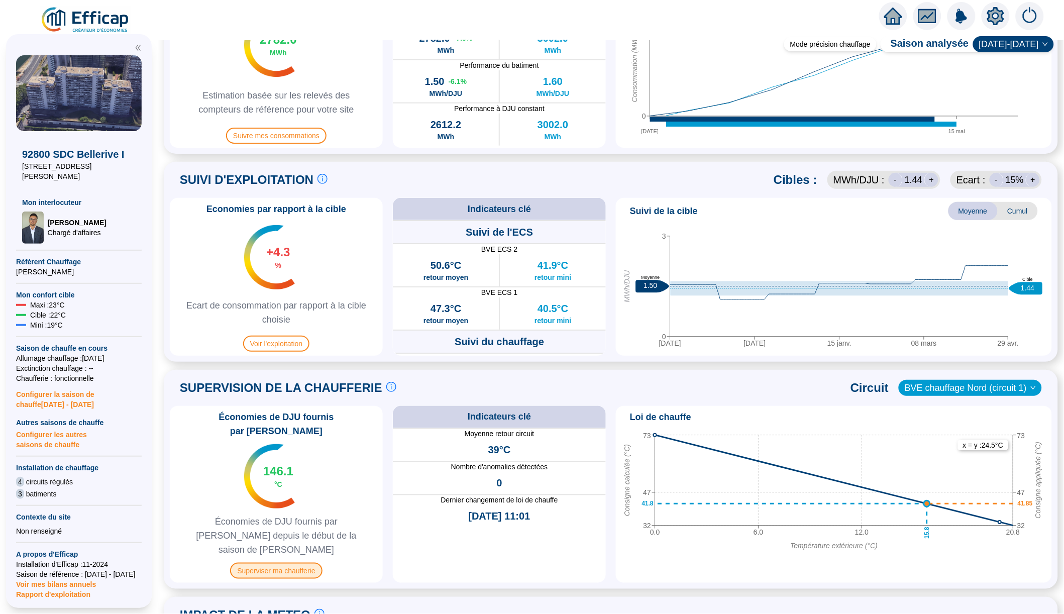
click at [286, 563] on span "Superviser ma chaufferie" at bounding box center [276, 571] width 92 height 16
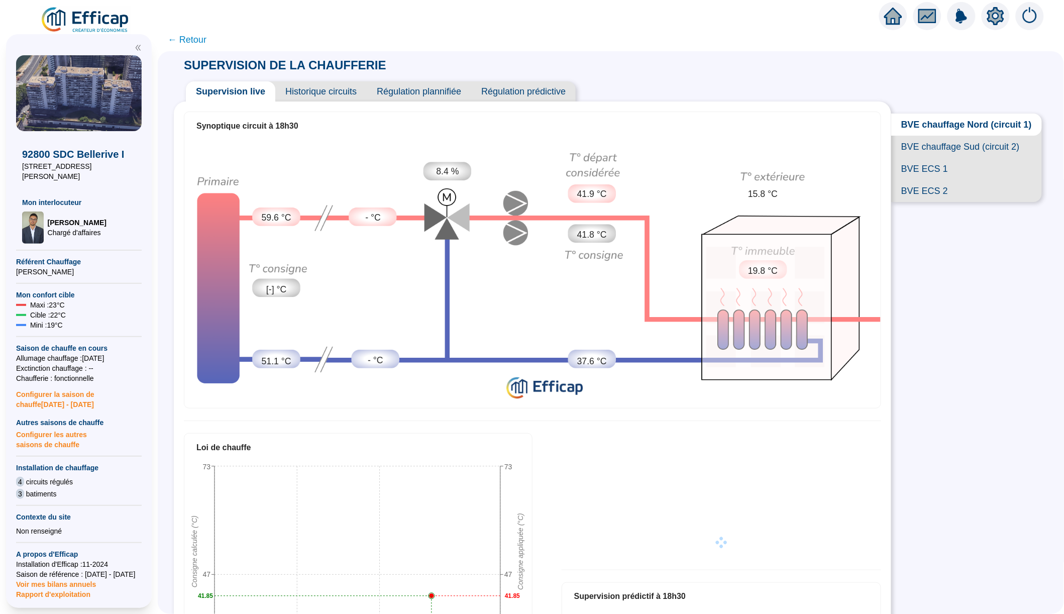
click at [352, 95] on span "Historique circuits" at bounding box center [320, 91] width 91 height 20
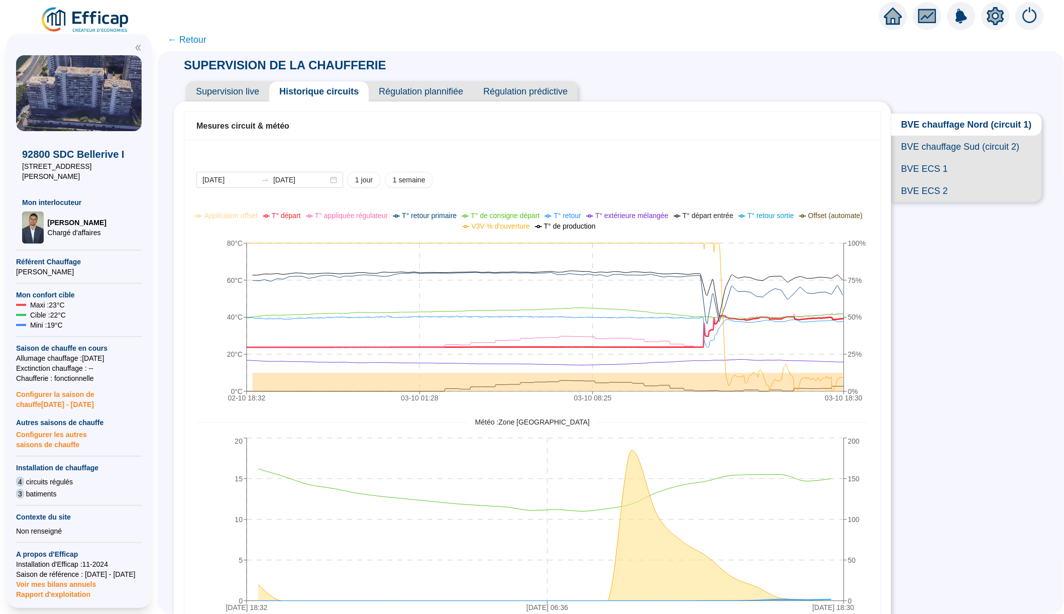
click at [914, 149] on span "BVE chauffage Sud (circuit 2)" at bounding box center [966, 147] width 151 height 22
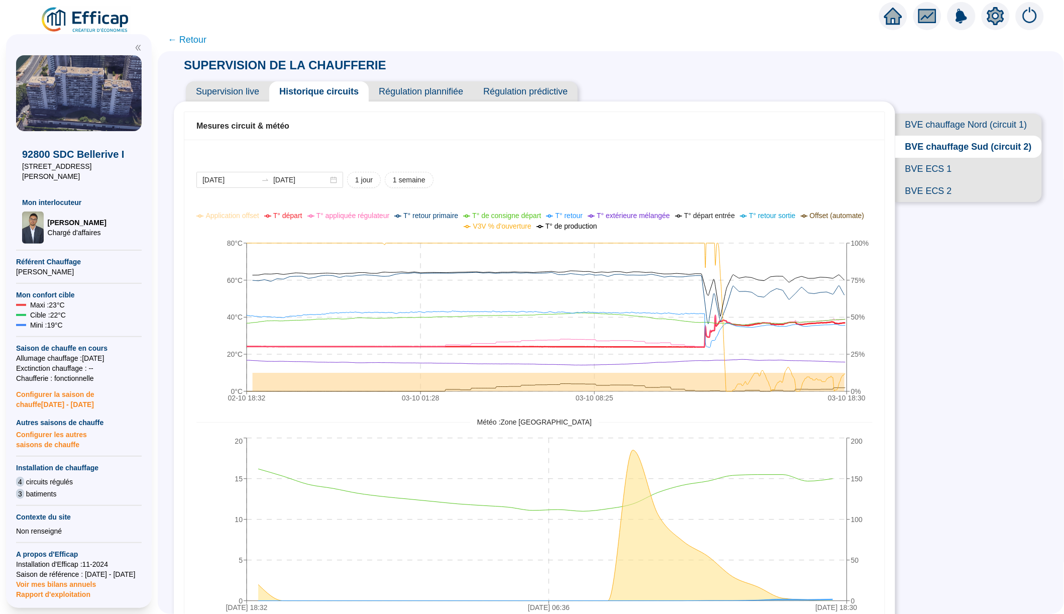
click at [921, 126] on span "BVE chauffage Nord (circuit 1)" at bounding box center [969, 125] width 147 height 22
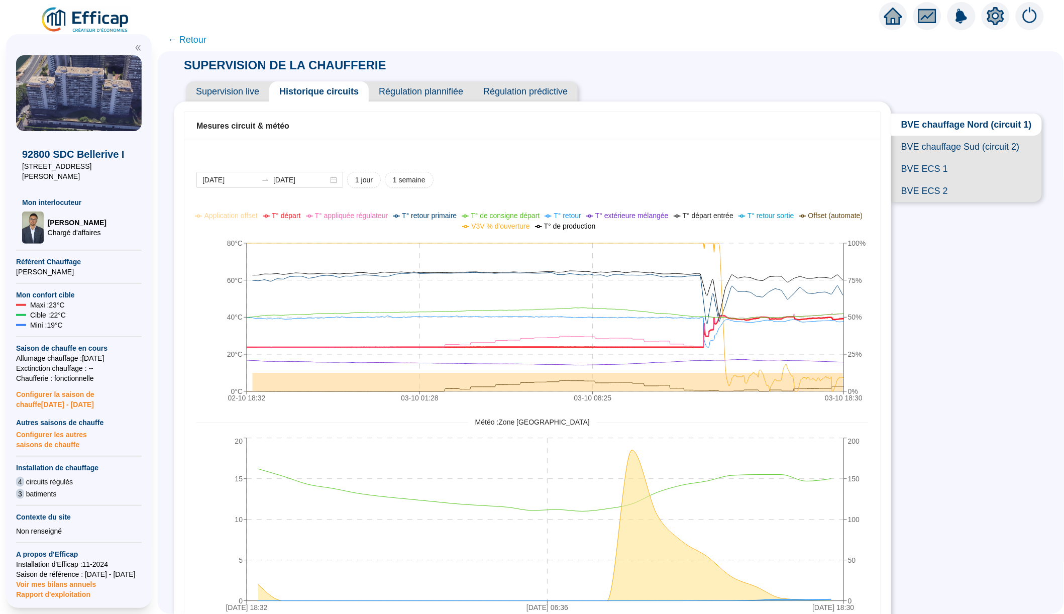
click at [943, 143] on span "BVE chauffage Sud (circuit 2)" at bounding box center [966, 147] width 151 height 22
